Goal: Task Accomplishment & Management: Use online tool/utility

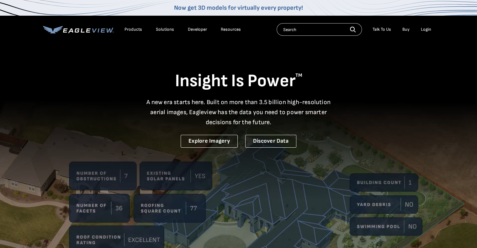
click at [422, 27] on div "Login" at bounding box center [426, 30] width 10 height 6
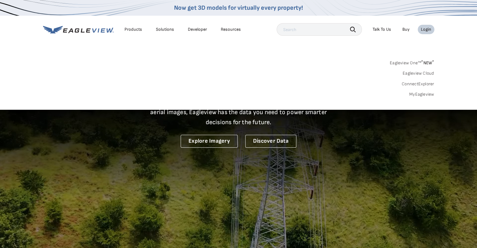
click at [425, 93] on link "MyEagleview" at bounding box center [421, 95] width 25 height 6
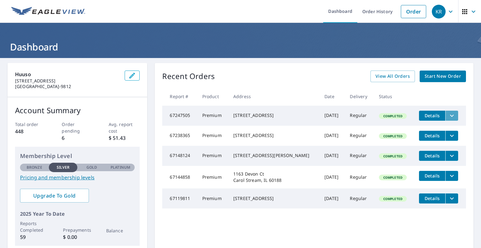
click at [449, 117] on icon "filesDropdownBtn-67247505" at bounding box center [453, 116] width 8 height 8
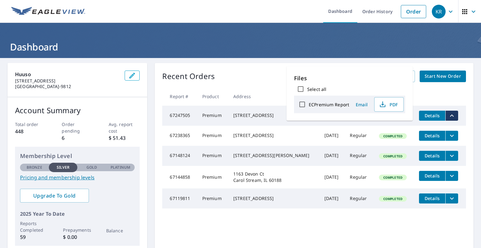
click at [432, 115] on span "Details" at bounding box center [432, 116] width 19 height 6
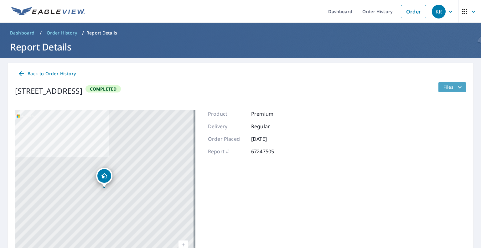
click at [444, 88] on span "Files" at bounding box center [454, 87] width 20 height 8
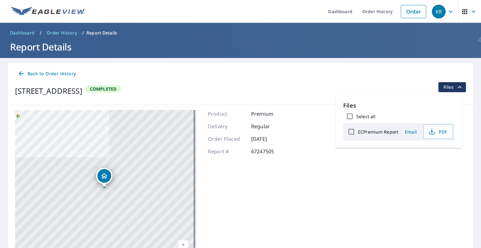
click at [412, 133] on span "Email" at bounding box center [411, 132] width 15 height 6
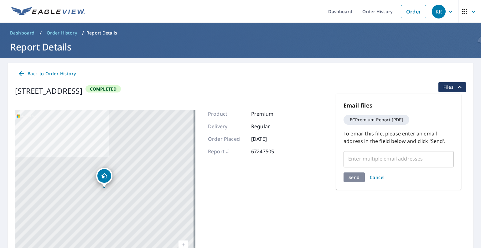
click at [391, 162] on input "text" at bounding box center [394, 159] width 95 height 12
click at [377, 182] on button "Cancel" at bounding box center [378, 177] width 20 height 10
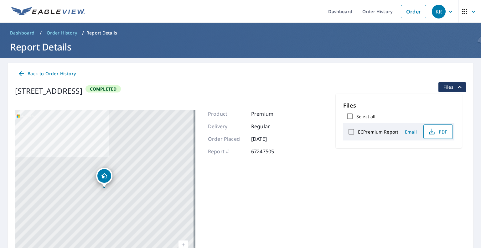
click at [441, 134] on span "PDF" at bounding box center [438, 132] width 20 height 8
